Goal: Task Accomplishment & Management: Manage account settings

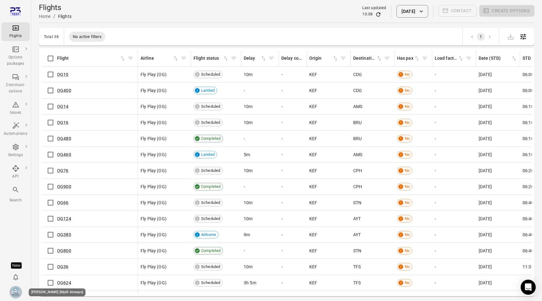
click at [15, 290] on img "Elsa Mjöll [Mjoll Airways]" at bounding box center [15, 292] width 13 height 13
click at [15, 290] on div at bounding box center [271, 150] width 542 height 301
click at [26, 292] on div "[PERSON_NAME] [Mjoll Airways]" at bounding box center [55, 291] width 62 height 9
click at [16, 279] on icon "Notifications" at bounding box center [15, 277] width 5 height 6
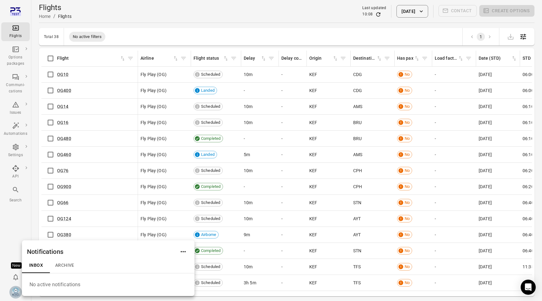
click at [20, 256] on div at bounding box center [271, 150] width 542 height 301
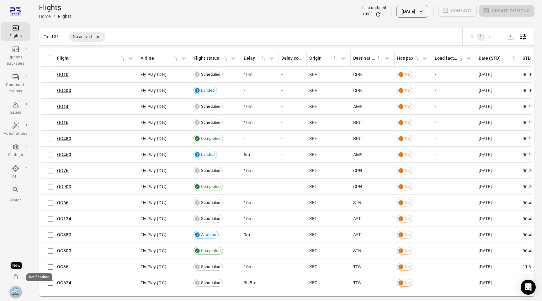
click at [17, 275] on icon "Notifications" at bounding box center [16, 277] width 8 height 8
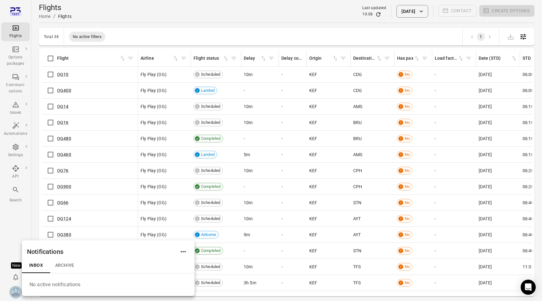
click at [185, 251] on icon "Actions" at bounding box center [183, 251] width 5 height 1
click at [193, 286] on span "Notification settings" at bounding box center [183, 286] width 40 height 6
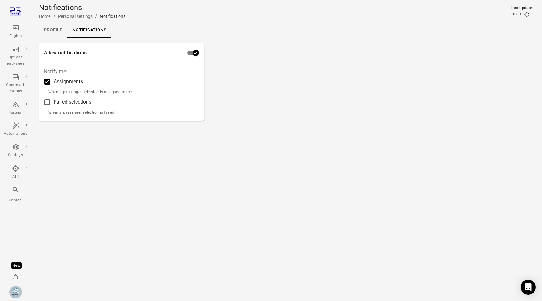
click at [17, 268] on div "New" at bounding box center [16, 281] width 18 height 39
click at [16, 264] on div "New" at bounding box center [16, 265] width 11 height 6
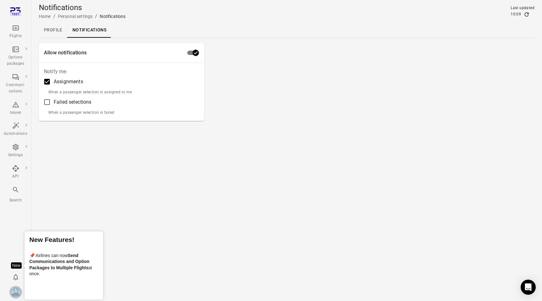
click at [75, 266] on link "Send Communications and Option Packages to Multiple Flights" at bounding box center [60, 260] width 60 height 17
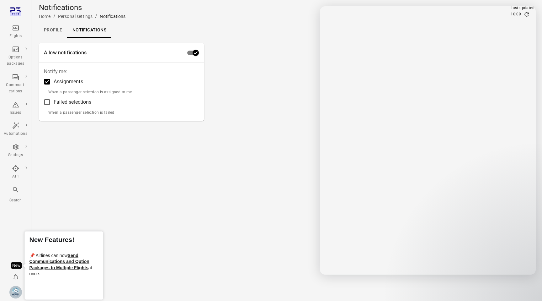
click at [14, 264] on div "New" at bounding box center [16, 265] width 11 height 6
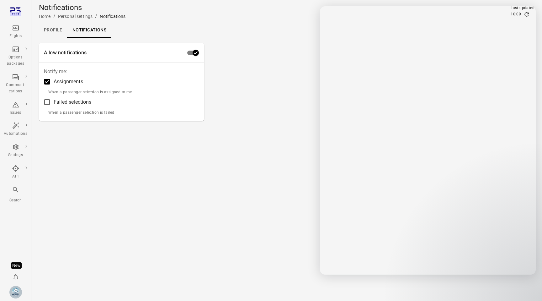
click at [15, 263] on div "New" at bounding box center [16, 265] width 11 height 6
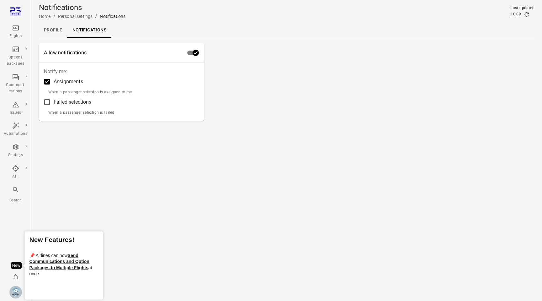
click at [178, 150] on main "Notifications Home / Personal settings / Notifications Last updated 10:09 Profi…" at bounding box center [286, 150] width 511 height 301
